Goal: Information Seeking & Learning: Find specific fact

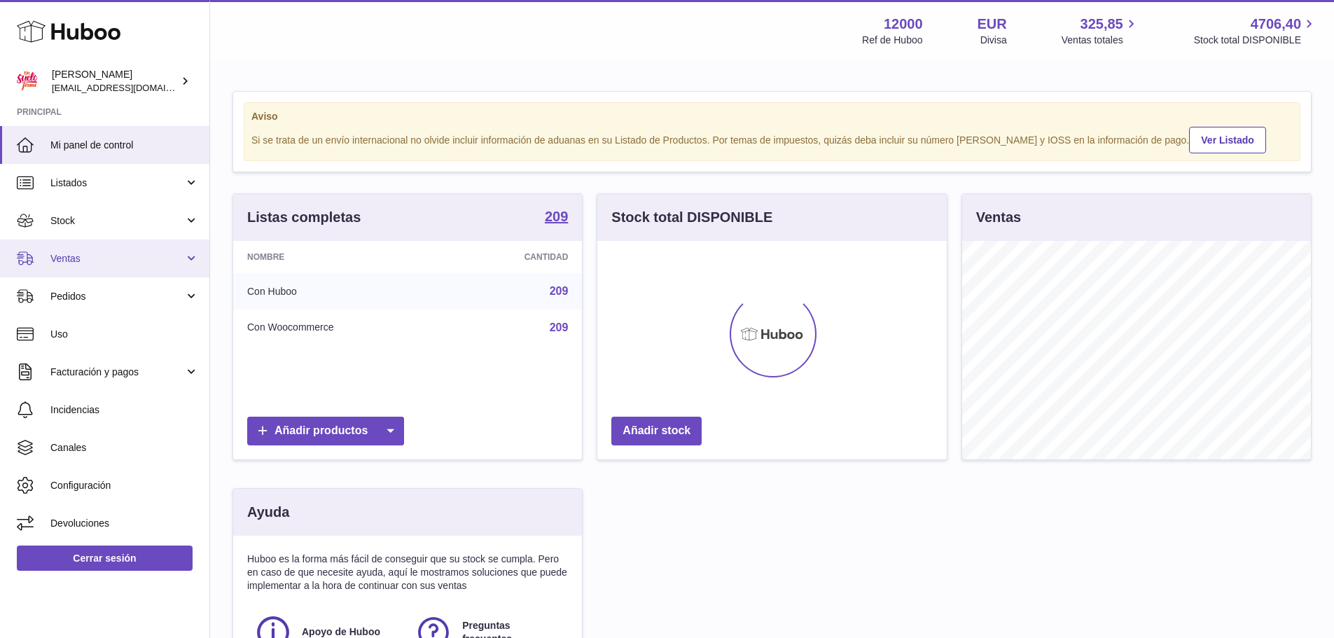
scroll to position [218, 349]
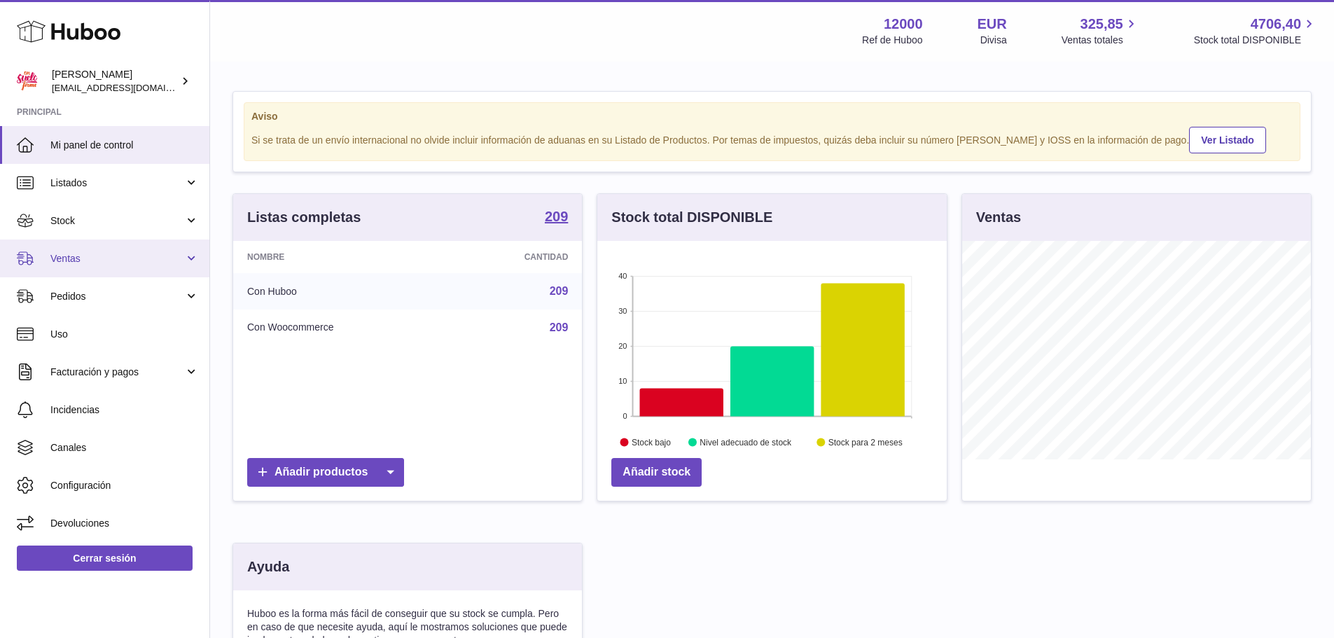
click at [94, 263] on span "Ventas" at bounding box center [117, 258] width 134 height 13
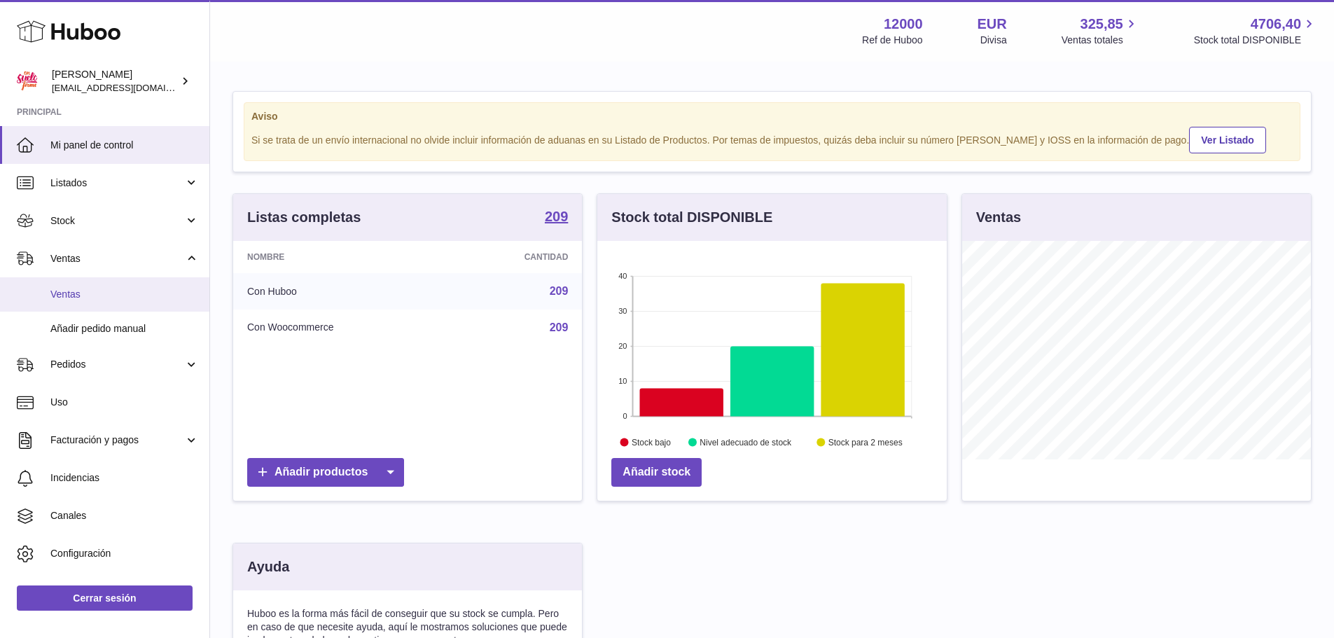
click at [98, 295] on span "Ventas" at bounding box center [124, 294] width 148 height 13
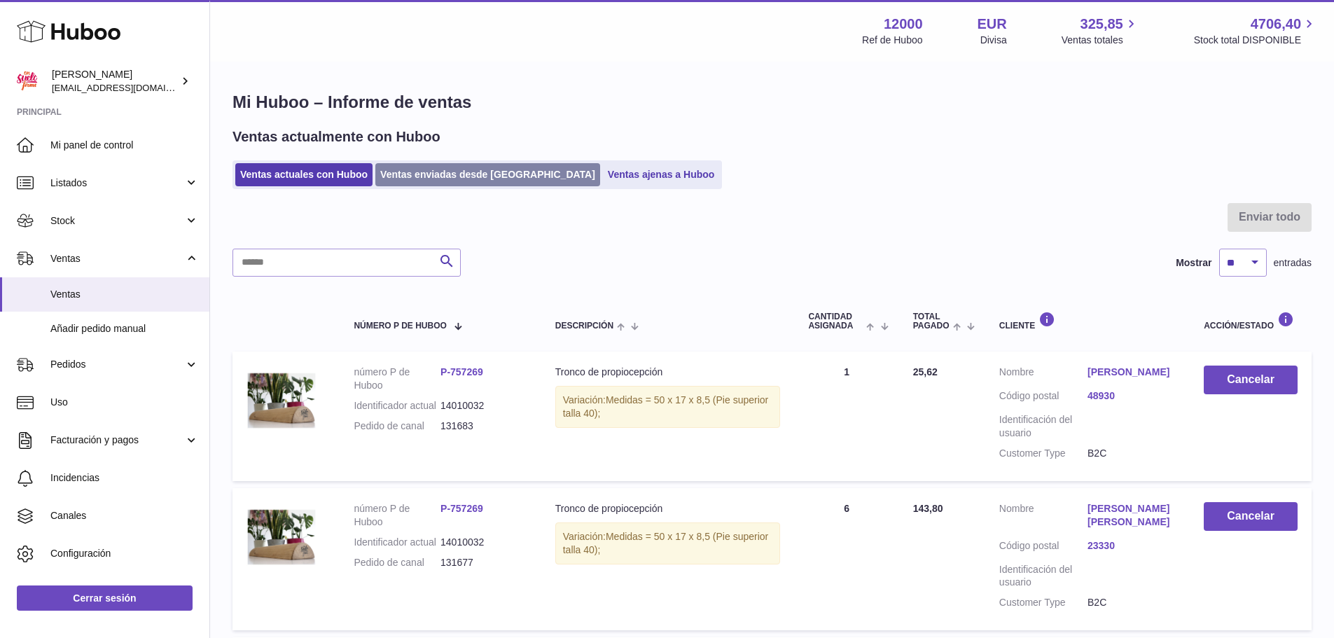
click at [440, 184] on link "Ventas enviadas desde [GEOGRAPHIC_DATA]" at bounding box center [487, 174] width 225 height 23
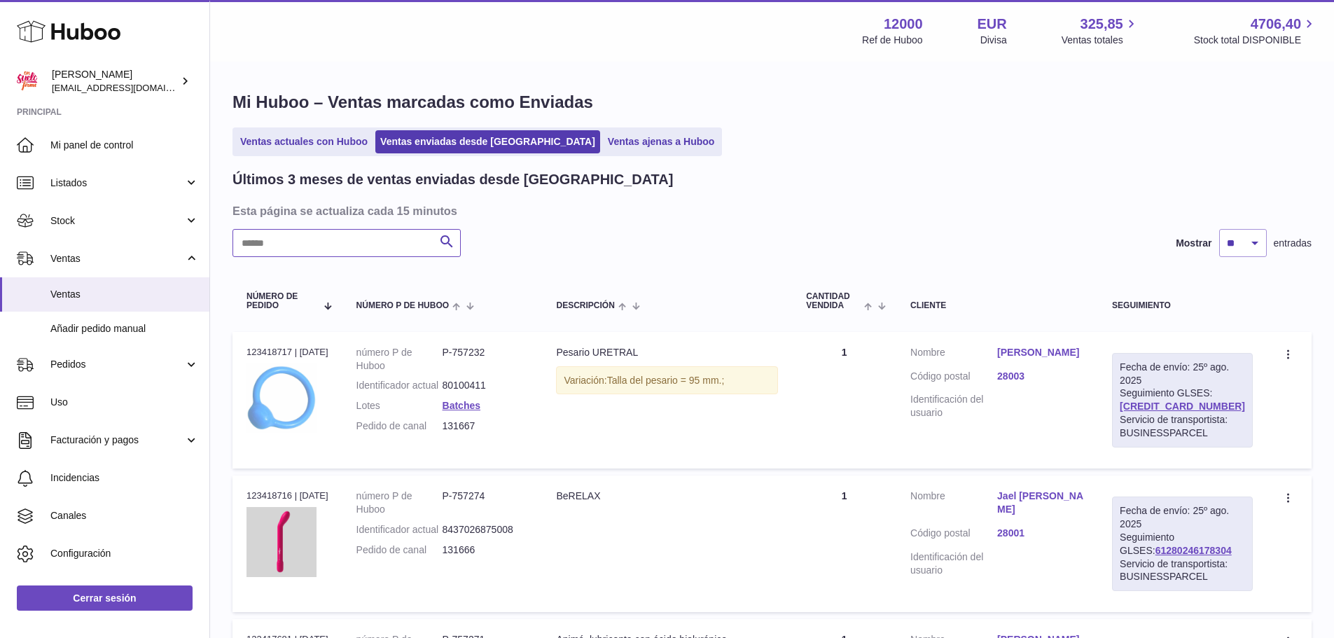
click at [361, 244] on input "text" at bounding box center [346, 243] width 228 height 28
paste input "**********"
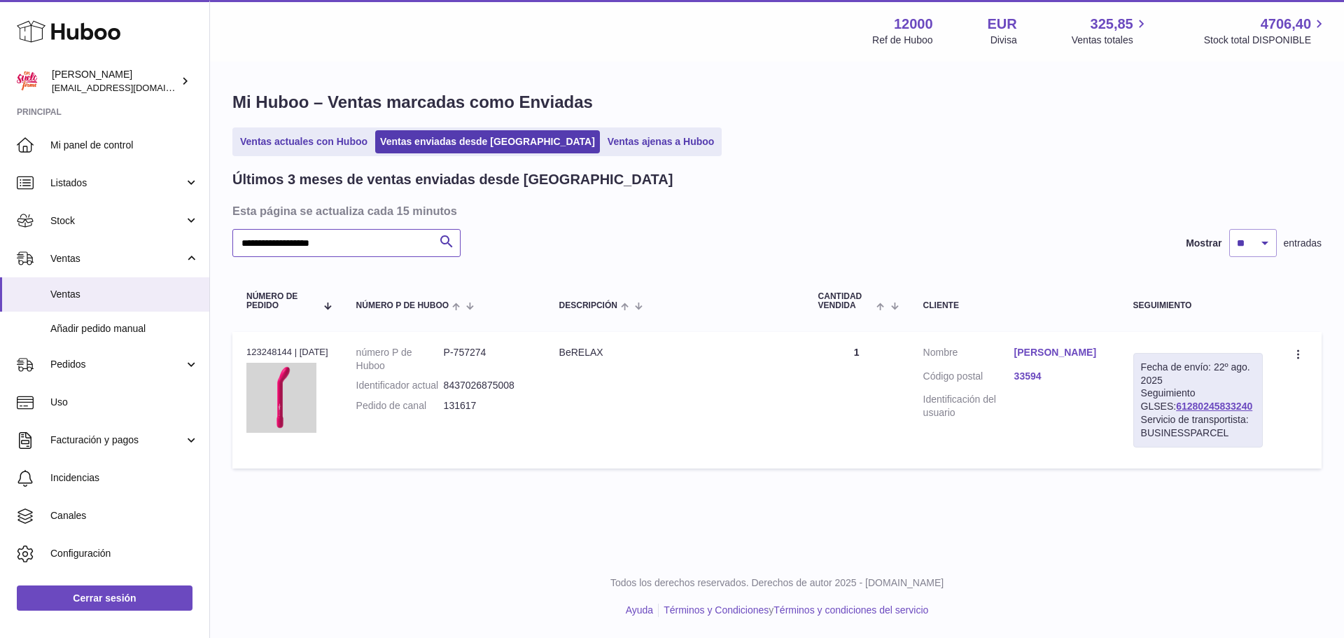
type input "**********"
click at [1045, 351] on link "Edurne Llera Llamas" at bounding box center [1059, 352] width 91 height 13
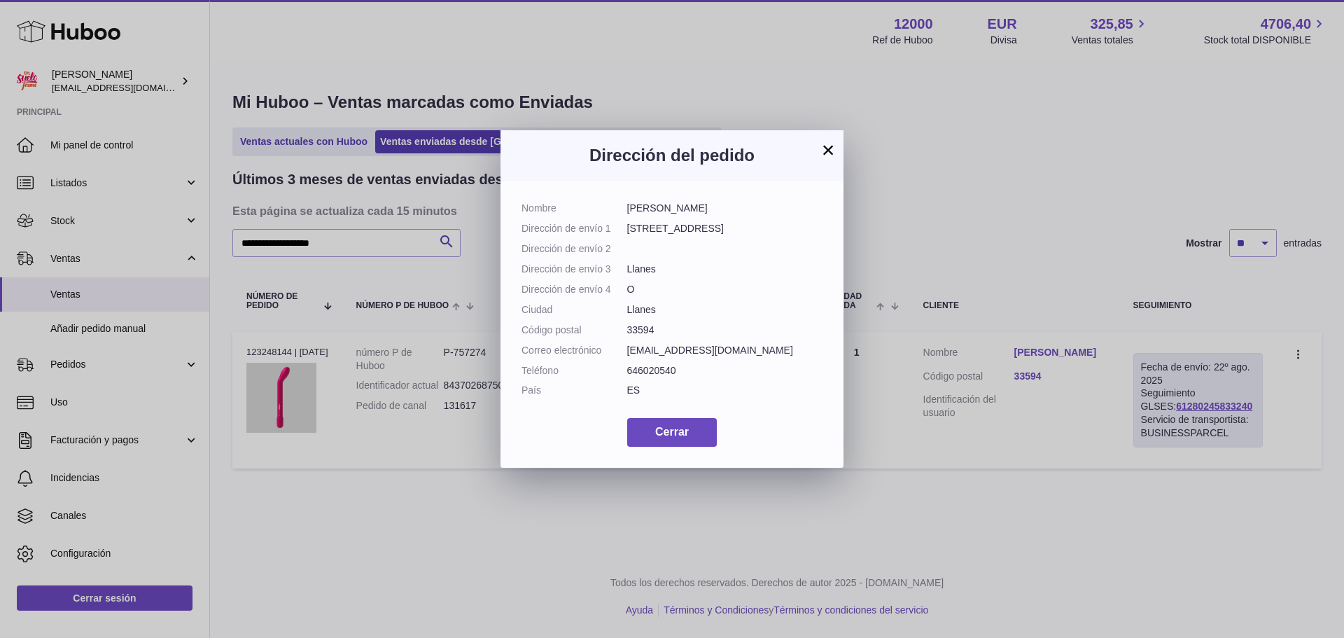
click at [826, 151] on button "×" at bounding box center [828, 149] width 17 height 17
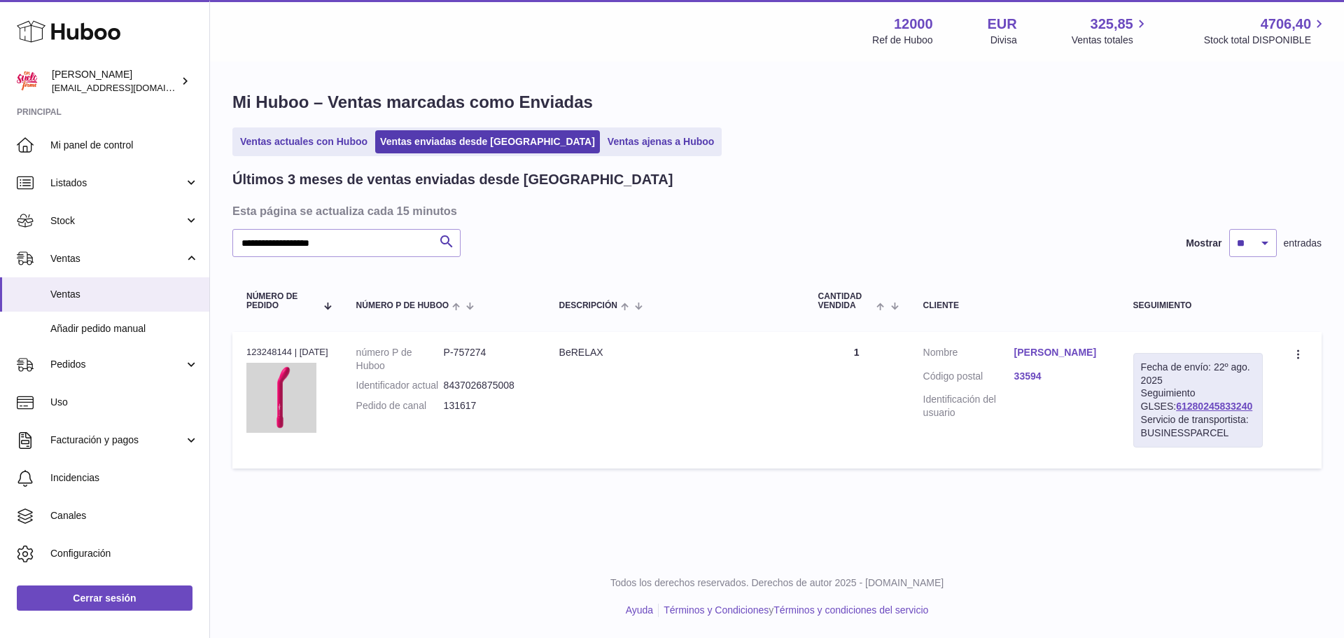
drag, startPoint x: 1233, startPoint y: 408, endPoint x: 1142, endPoint y: 412, distance: 91.1
click at [1142, 412] on div "Fecha de envío: 22º ago. 2025 Seguimiento GLSES: 61280245833240 Servicio de tra…" at bounding box center [1198, 400] width 130 height 95
copy link "61280245833240"
drag, startPoint x: 482, startPoint y: 419, endPoint x: 447, endPoint y: 419, distance: 34.3
click at [447, 419] on dl "número P de Huboo P-757274 Identificador actual 8437026875008 Pedido de canal 1…" at bounding box center [443, 383] width 175 height 74
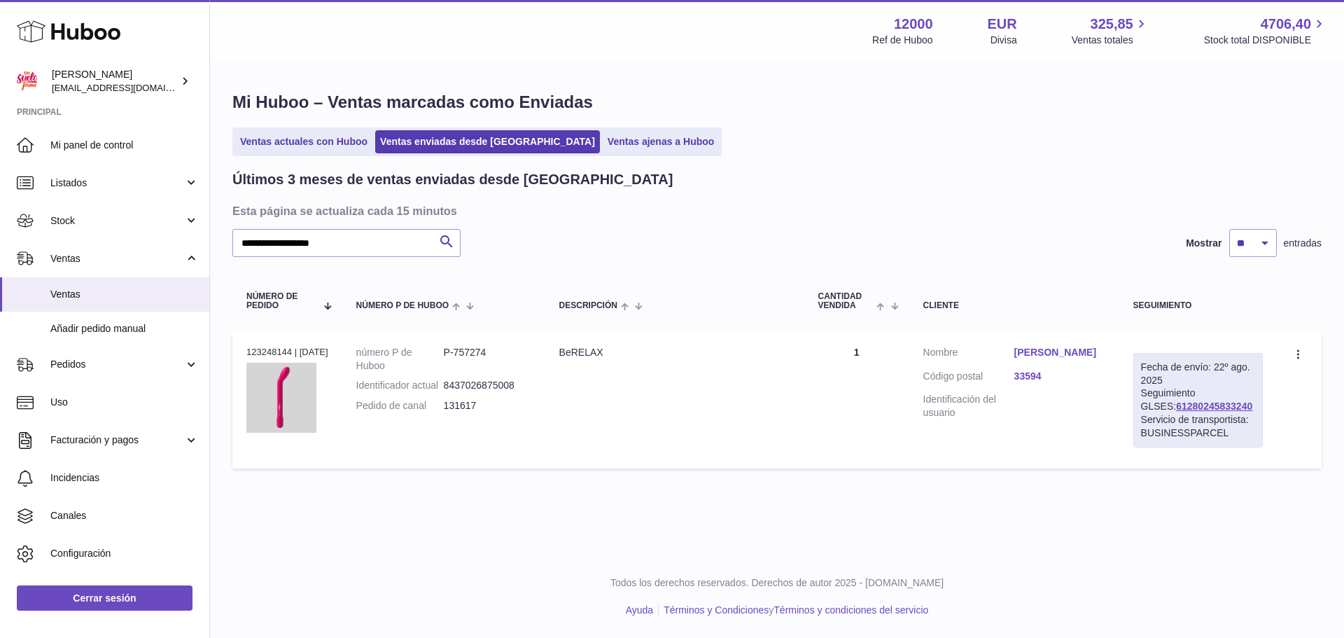
copy dl "131617"
click at [1069, 353] on link "Edurne Llera Llamas" at bounding box center [1059, 352] width 91 height 13
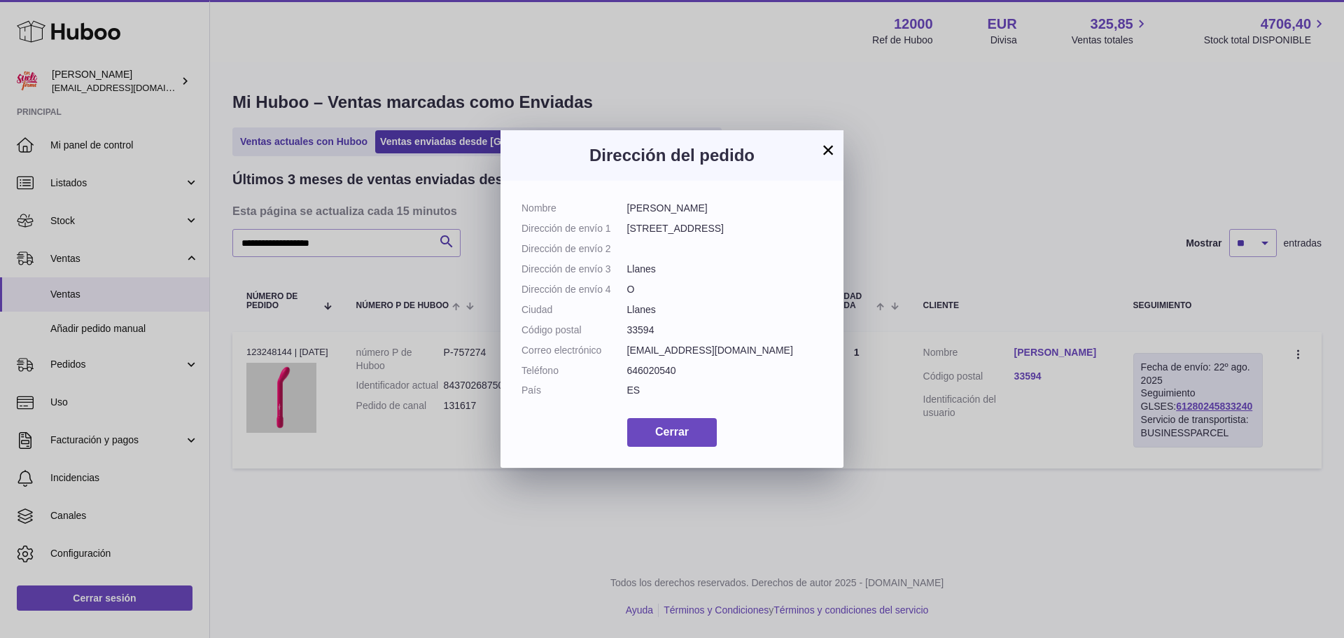
drag, startPoint x: 733, startPoint y: 211, endPoint x: 626, endPoint y: 211, distance: 107.1
click at [626, 211] on dl "Nombre Edurne Llera Llamas Dirección de envío 1 Barrio Los Valles, 15 Dirección…" at bounding box center [672, 303] width 301 height 202
copy dl "Edurne Llera Llamas"
